Goal: Find specific page/section: Find specific page/section

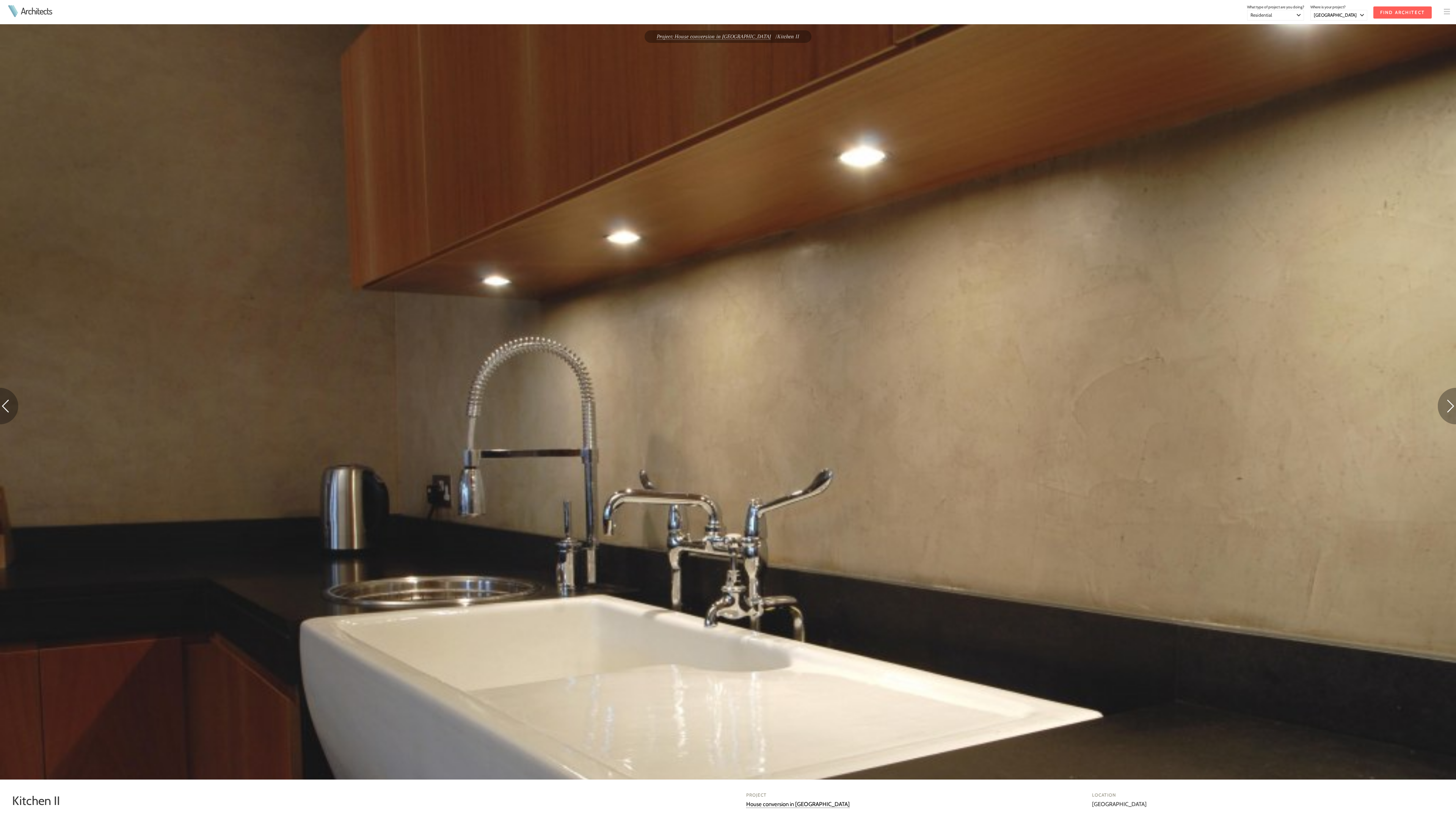
select select "[GEOGRAPHIC_DATA]"
select select "Residential"
click at [1447, 408] on img at bounding box center [1447, 406] width 18 height 36
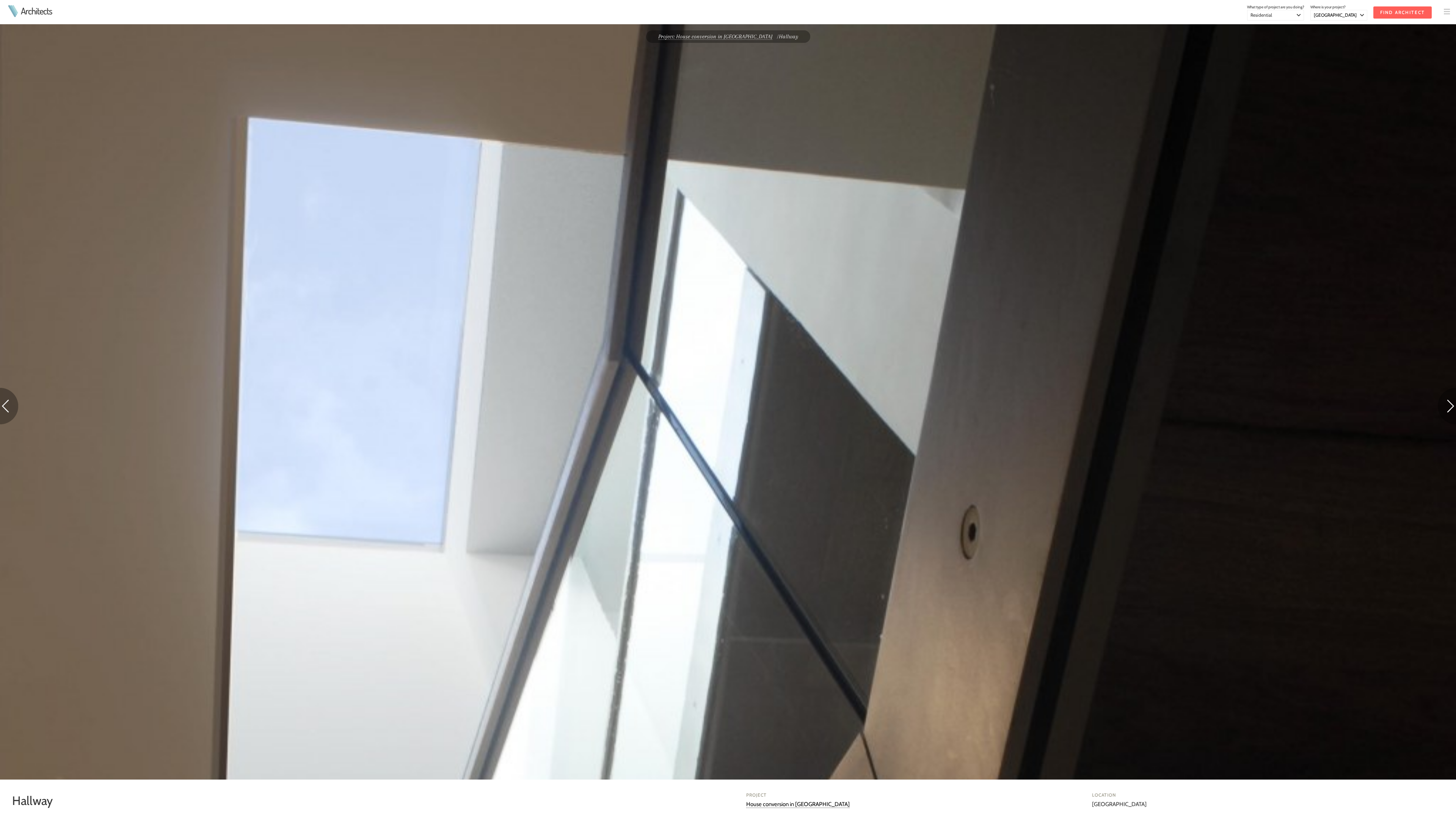
select select "[GEOGRAPHIC_DATA]"
select select "Residential"
